Goal: Find specific page/section: Find specific page/section

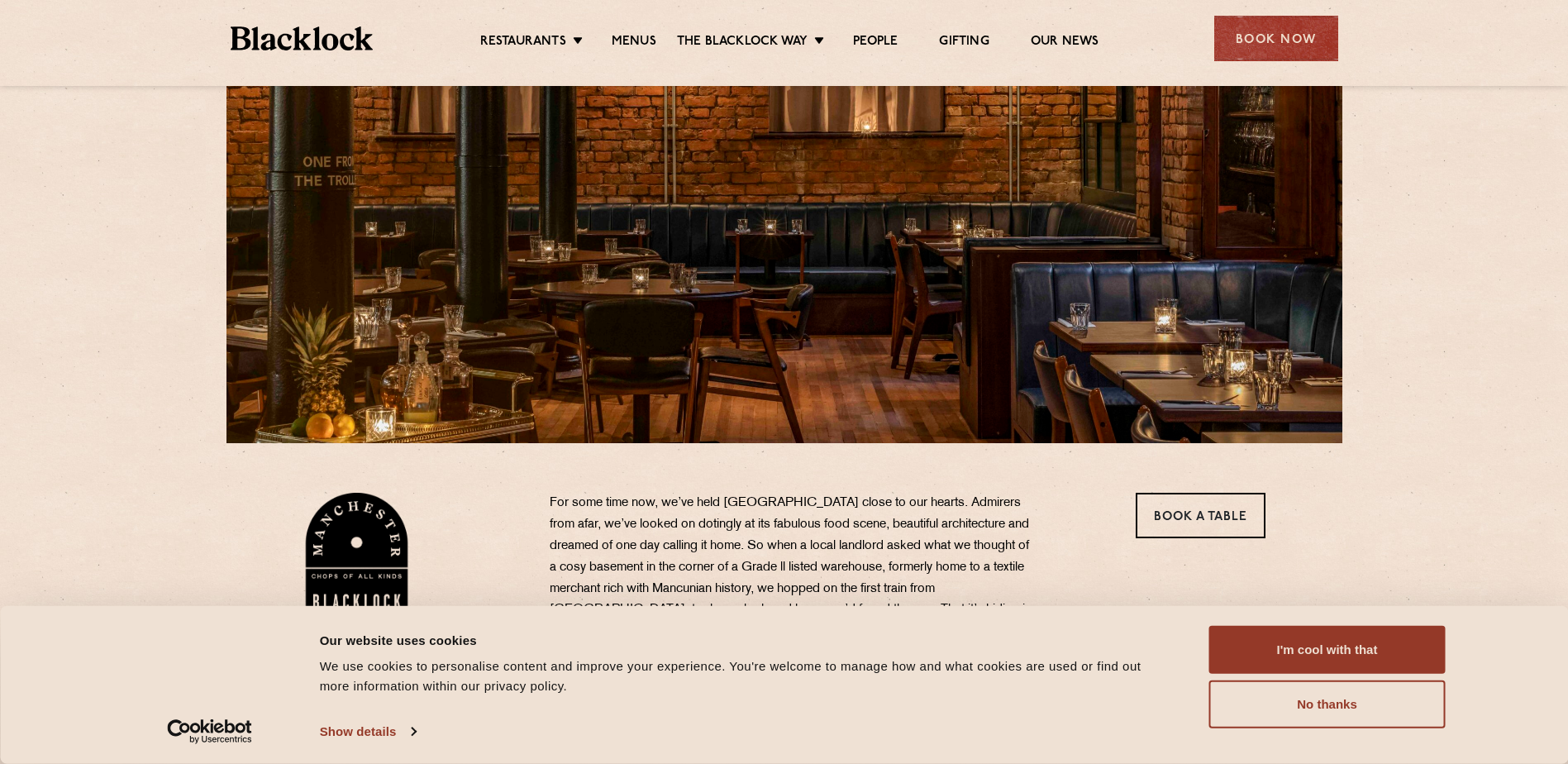
scroll to position [165, 0]
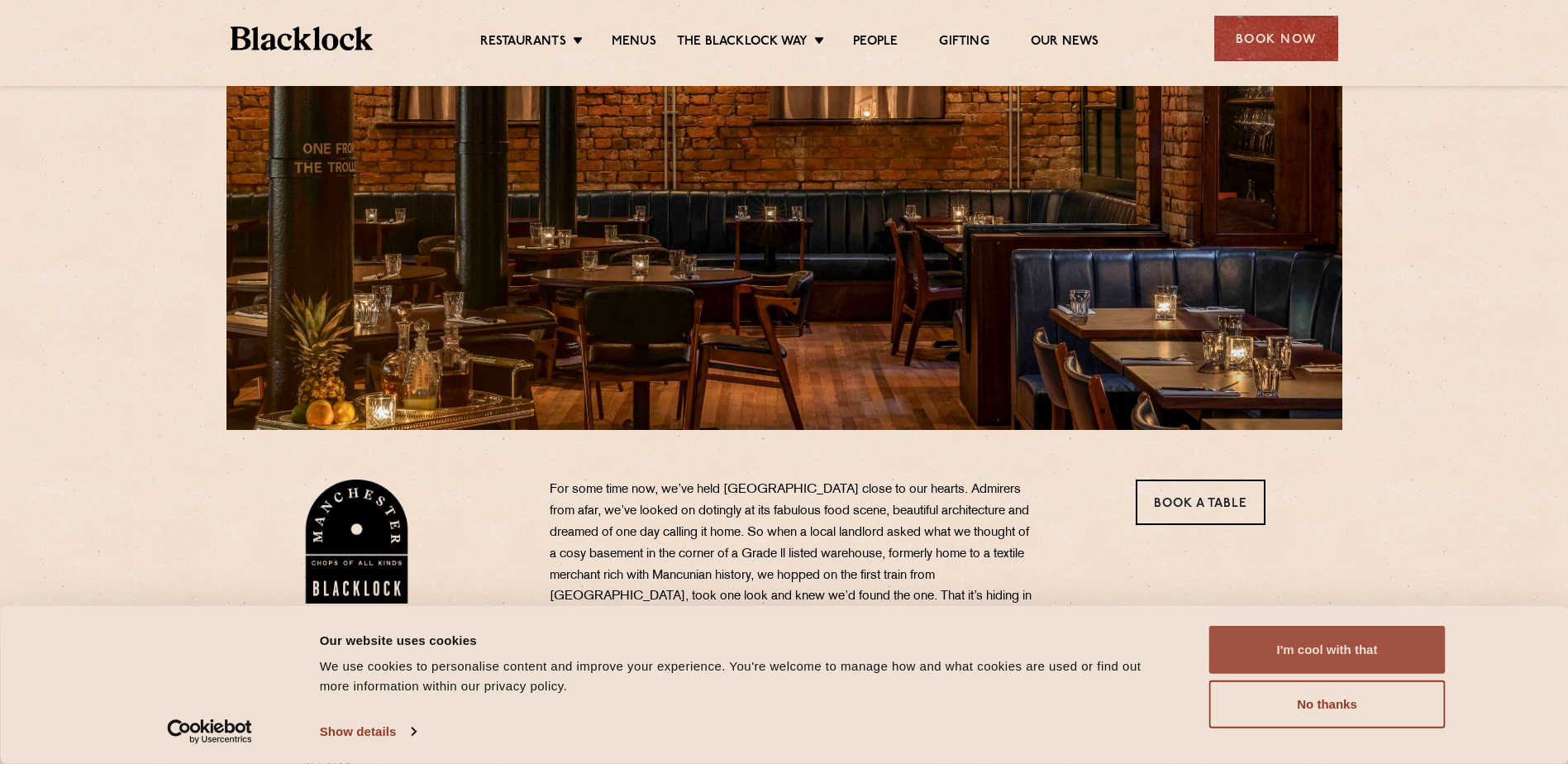
click at [1333, 657] on button "I'm cool with that" at bounding box center [1327, 649] width 236 height 48
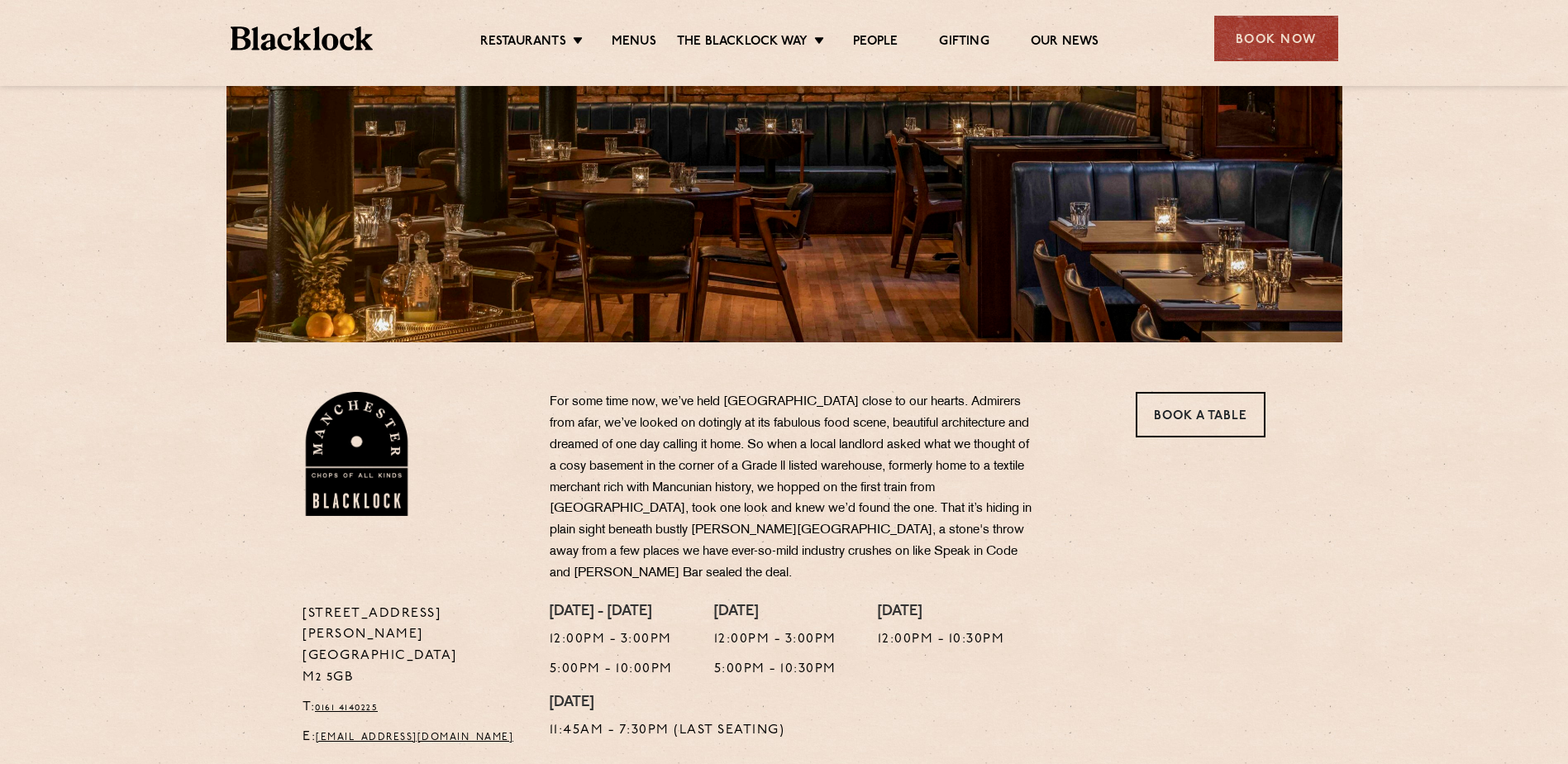
scroll to position [83, 0]
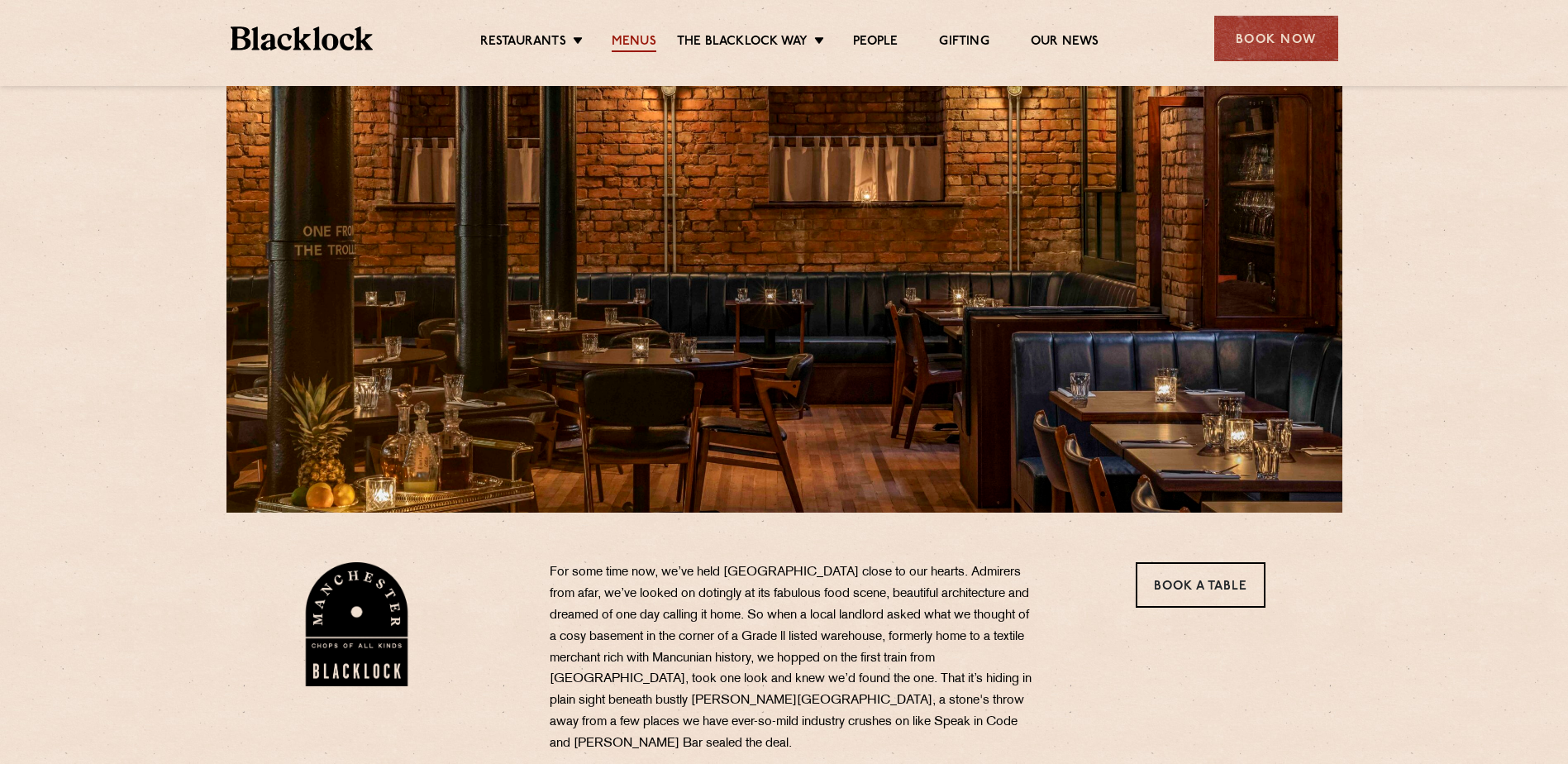
click at [623, 36] on link "Menus" at bounding box center [634, 43] width 45 height 19
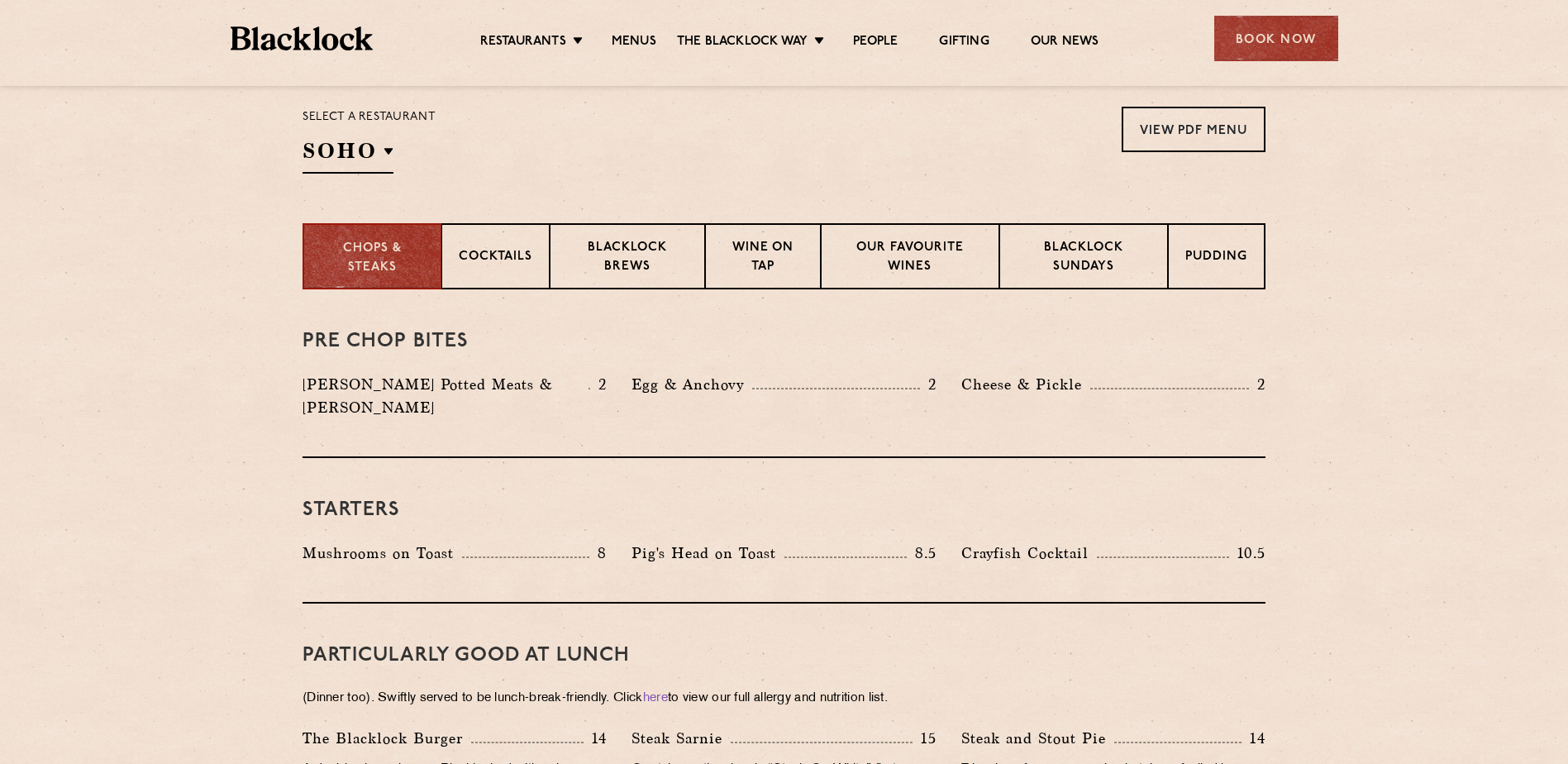
scroll to position [578, 0]
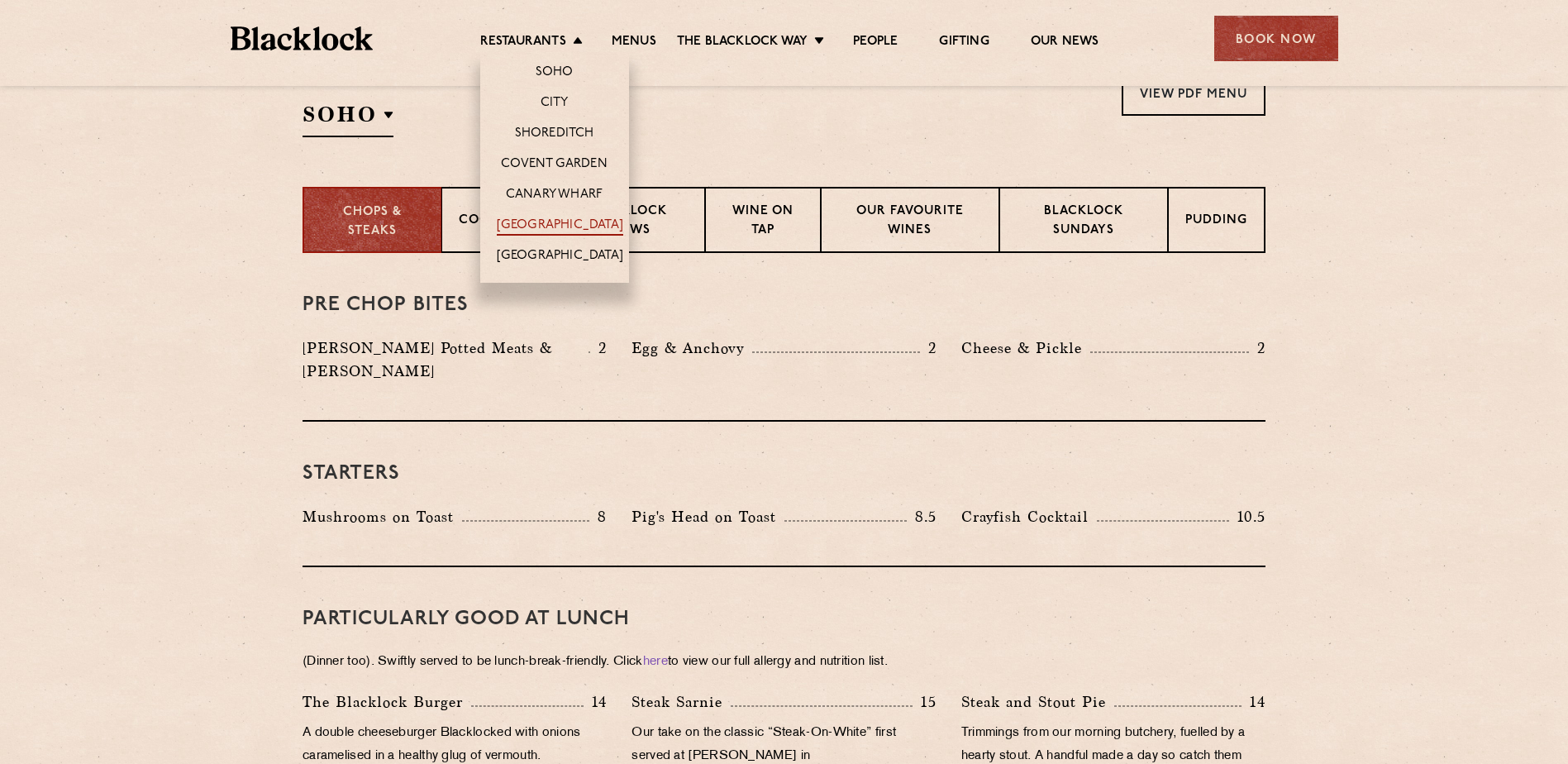
click at [562, 224] on link "[GEOGRAPHIC_DATA]" at bounding box center [559, 226] width 126 height 19
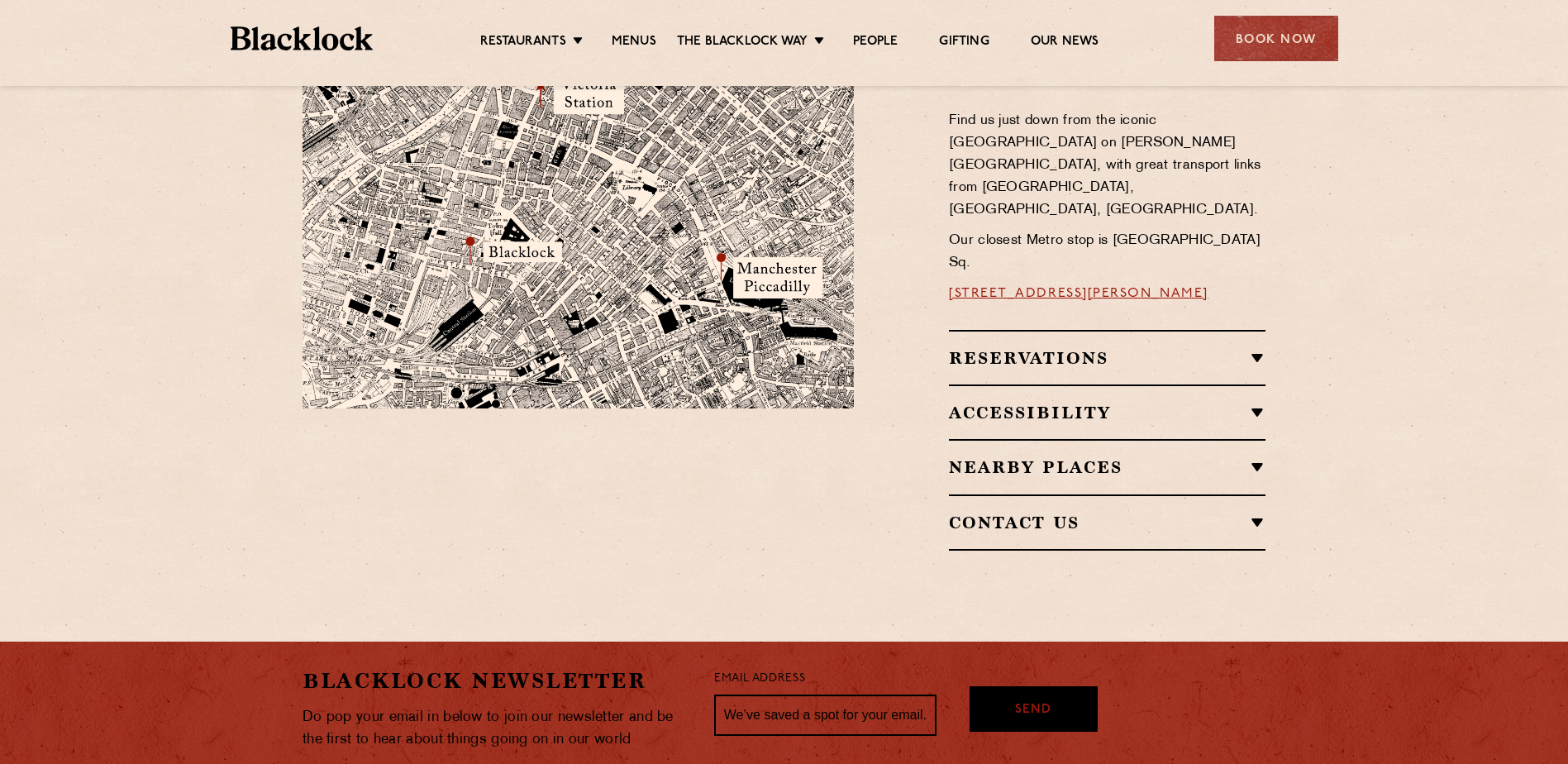
scroll to position [1007, 0]
